Goal: Task Accomplishment & Management: Manage account settings

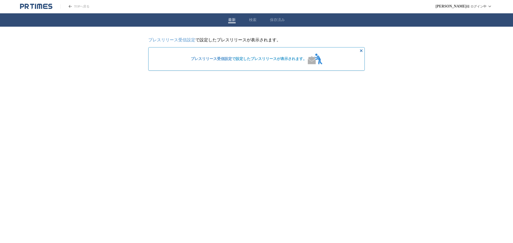
click at [181, 41] on link "プレスリリース受信設定" at bounding box center [171, 40] width 47 height 5
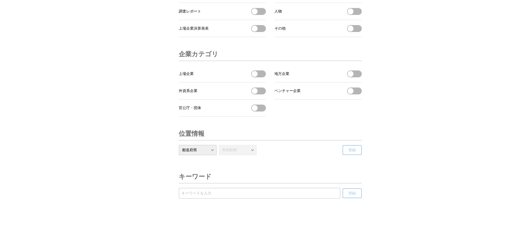
scroll to position [1773, 0]
click at [195, 194] on input "受信するキーワードを登録する" at bounding box center [259, 194] width 156 height 6
type input "ゲーム"
click at [350, 195] on span "登録" at bounding box center [351, 193] width 7 height 5
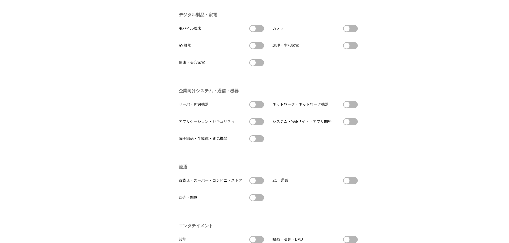
scroll to position [0, 0]
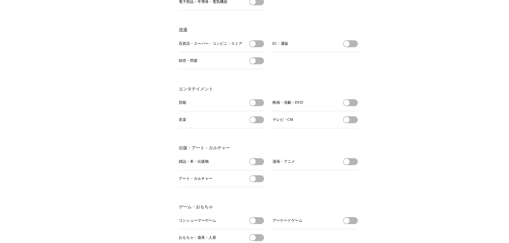
scroll to position [374, 0]
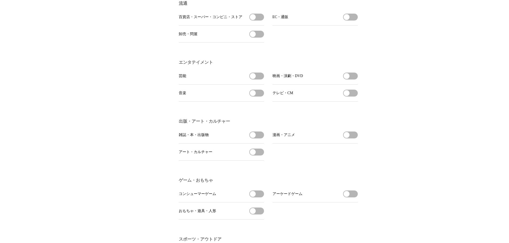
click at [357, 139] on button "漫画・アニメを受信する" at bounding box center [350, 135] width 15 height 7
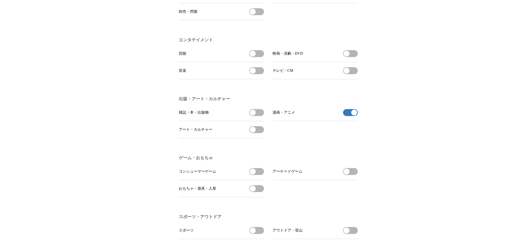
scroll to position [401, 0]
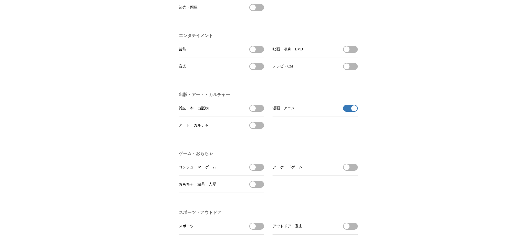
click at [258, 171] on button "コンシューマーゲームを受信する" at bounding box center [256, 167] width 15 height 7
click at [354, 171] on button "アーケードゲームを受信する" at bounding box center [350, 167] width 15 height 7
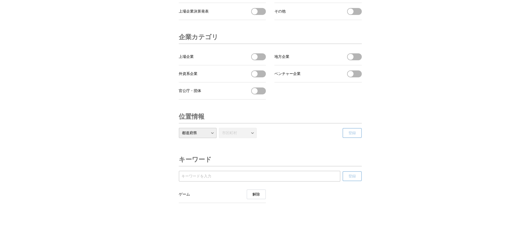
scroll to position [1790, 0]
click at [229, 174] on input "受信するキーワードを登録する" at bounding box center [259, 177] width 156 height 6
type input "ゲーミング"
click at [349, 178] on span "登録" at bounding box center [351, 176] width 7 height 5
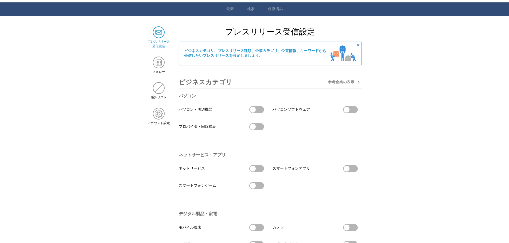
scroll to position [0, 0]
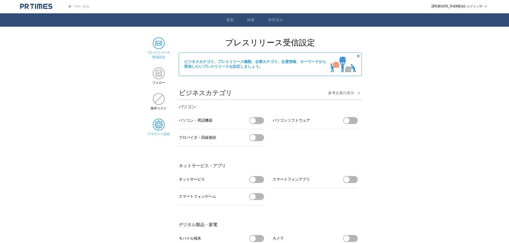
click at [156, 126] on img at bounding box center [159, 125] width 12 height 12
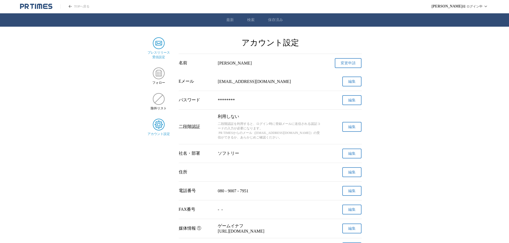
click at [161, 42] on img at bounding box center [159, 43] width 12 height 12
